Goal: Book appointment/travel/reservation

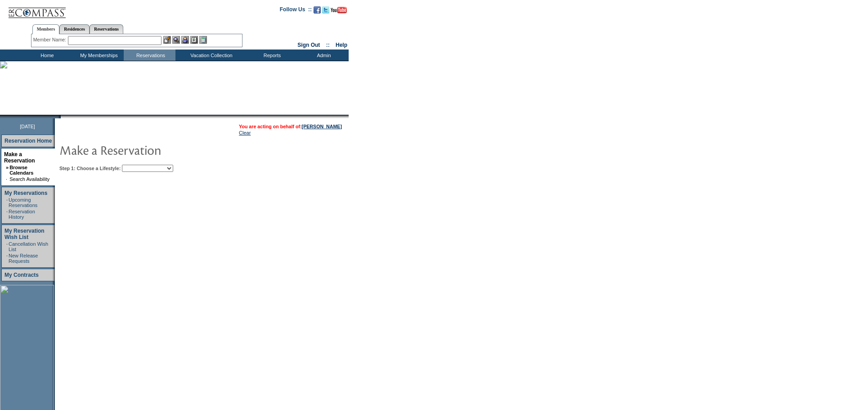
click at [173, 170] on select "Beach Leisure Metropolitan Mountain OIAL for Adventure OIAL for Couples OIAL fo…" at bounding box center [147, 168] width 51 height 7
select select "Beach"
click at [137, 165] on select "Beach Leisure Metropolitan Mountain OIAL for Adventure OIAL for Couples OIAL fo…" at bounding box center [147, 168] width 51 height 7
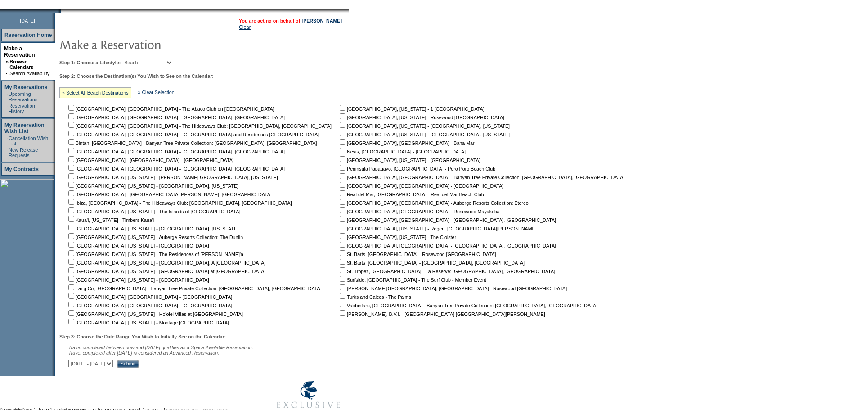
scroll to position [135, 0]
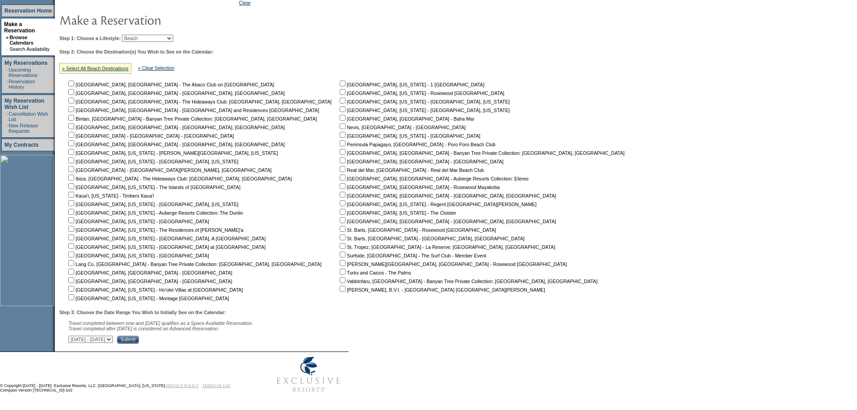
click at [74, 268] on input "checkbox" at bounding box center [71, 271] width 6 height 6
checkbox input "true"
click at [139, 340] on input "Submit" at bounding box center [128, 339] width 22 height 8
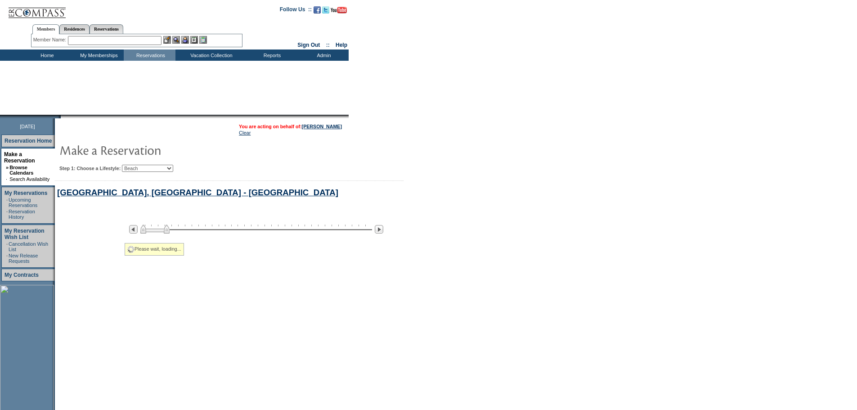
select select "Beach"
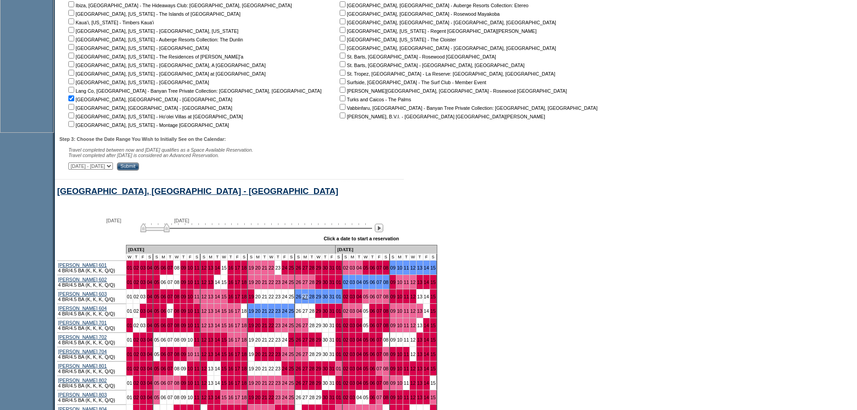
scroll to position [387, 0]
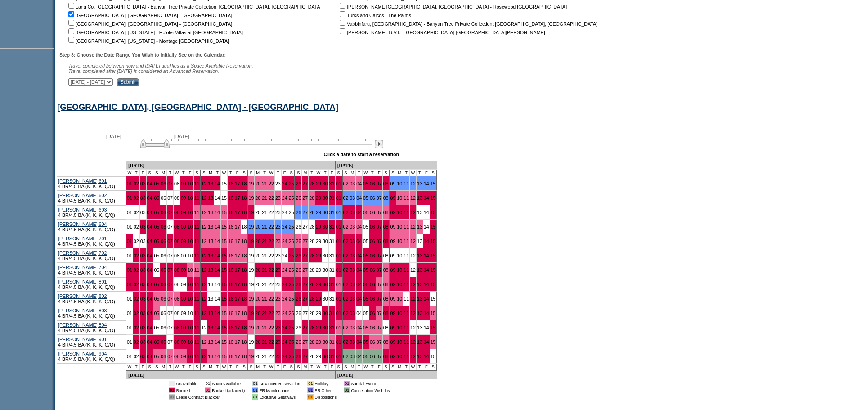
click at [383, 148] on img at bounding box center [379, 143] width 9 height 9
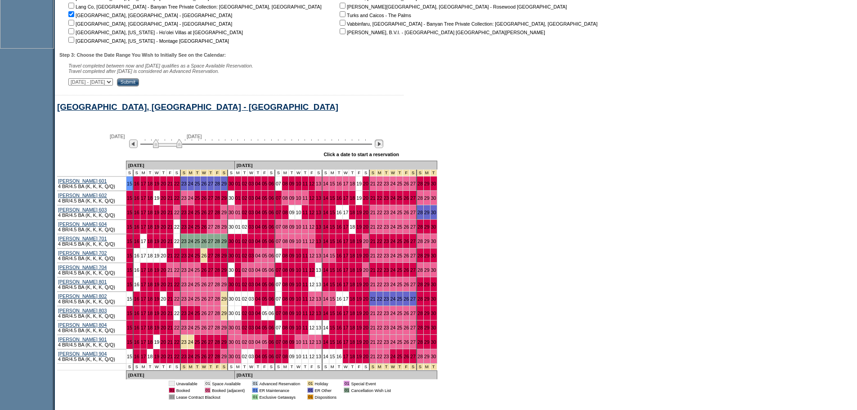
click at [383, 148] on img at bounding box center [379, 143] width 9 height 9
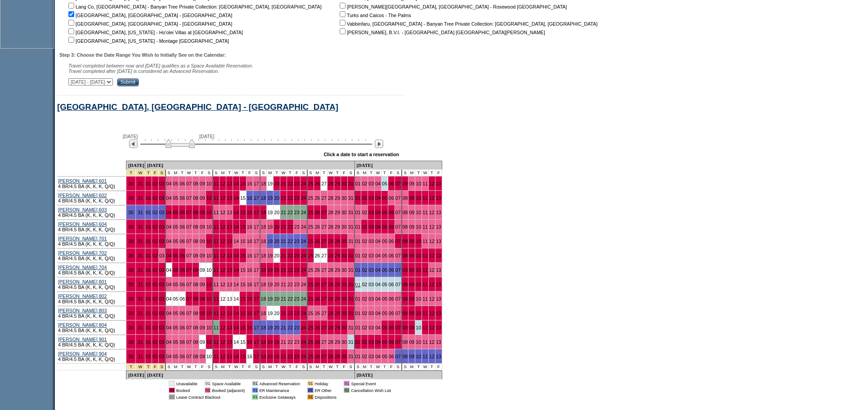
click at [355, 287] on link "01" at bounding box center [357, 284] width 5 height 5
